Goal: Transaction & Acquisition: Purchase product/service

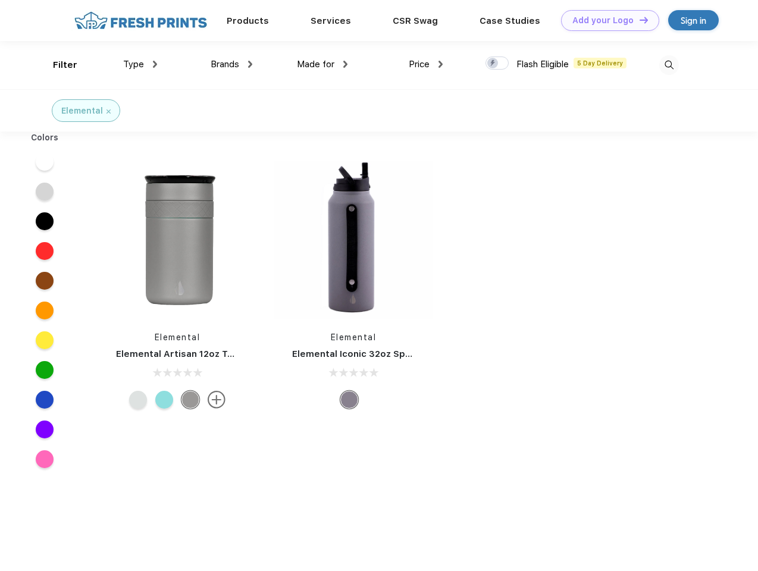
click at [606, 20] on link "Add your Logo Design Tool" at bounding box center [610, 20] width 98 height 21
click at [0, 0] on div "Design Tool" at bounding box center [0, 0] width 0 height 0
click at [638, 20] on link "Add your Logo Design Tool" at bounding box center [610, 20] width 98 height 21
click at [57, 65] on div "Filter" at bounding box center [65, 65] width 24 height 14
click at [140, 64] on span "Type" at bounding box center [133, 64] width 21 height 11
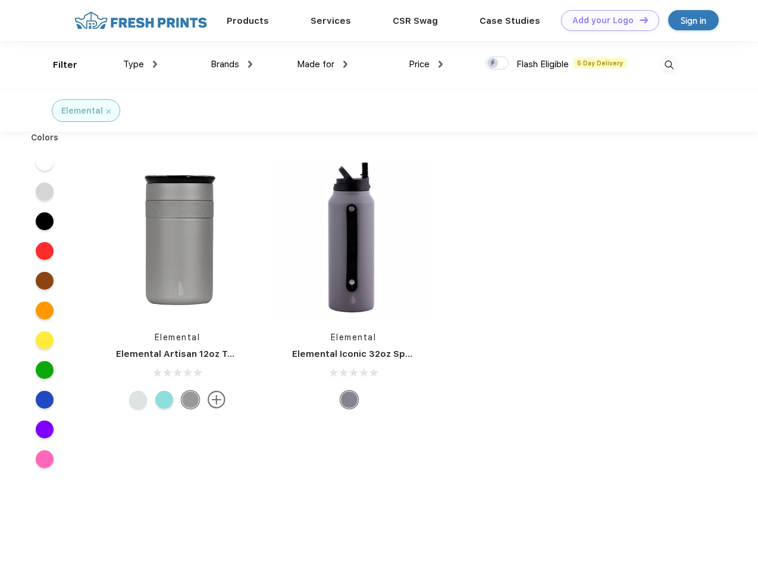
click at [231, 64] on span "Brands" at bounding box center [225, 64] width 29 height 11
click at [322, 64] on span "Made for" at bounding box center [315, 64] width 37 height 11
click at [426, 64] on span "Price" at bounding box center [419, 64] width 21 height 11
click at [497, 64] on div at bounding box center [496, 63] width 23 height 13
click at [493, 64] on input "checkbox" at bounding box center [489, 60] width 8 height 8
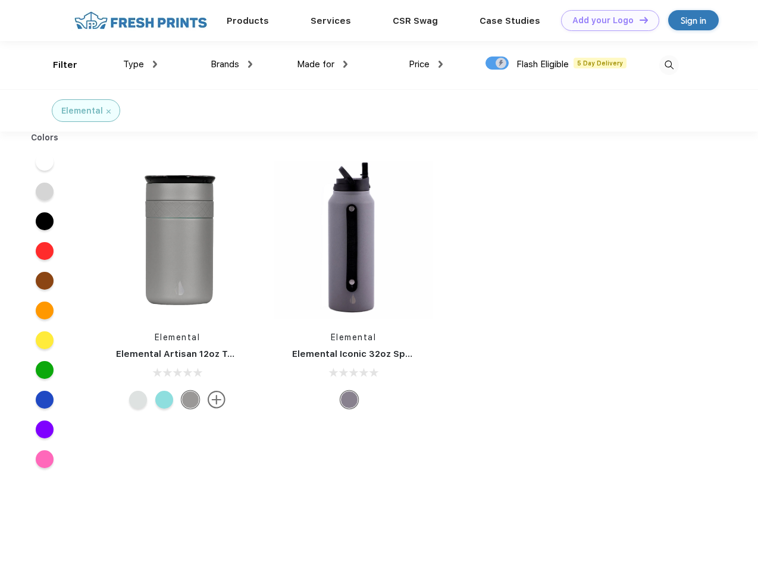
click at [669, 65] on img at bounding box center [669, 65] width 20 height 20
